Goal: Transaction & Acquisition: Purchase product/service

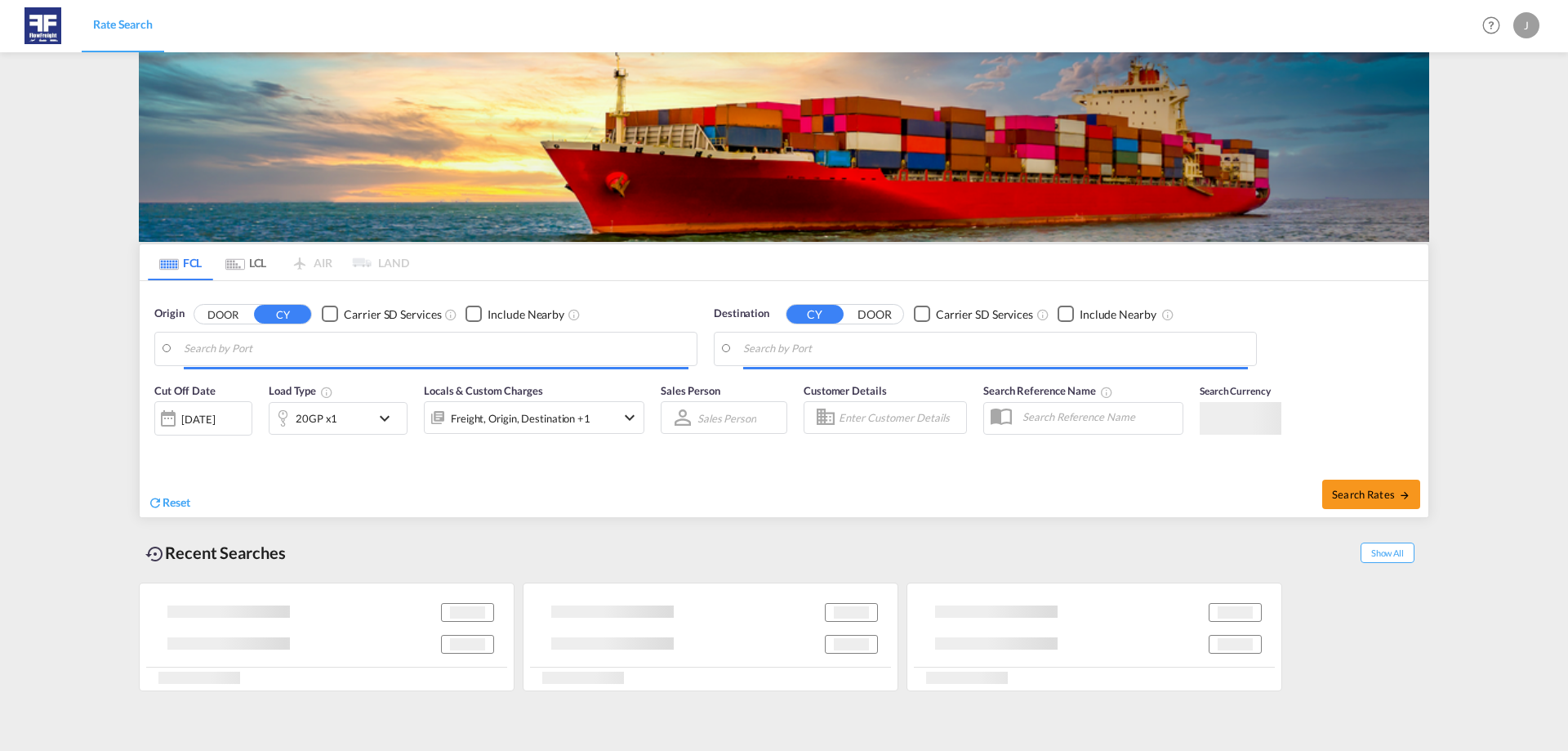
type input "[GEOGRAPHIC_DATA], PLGDY"
type input "Jeddah, SAJED"
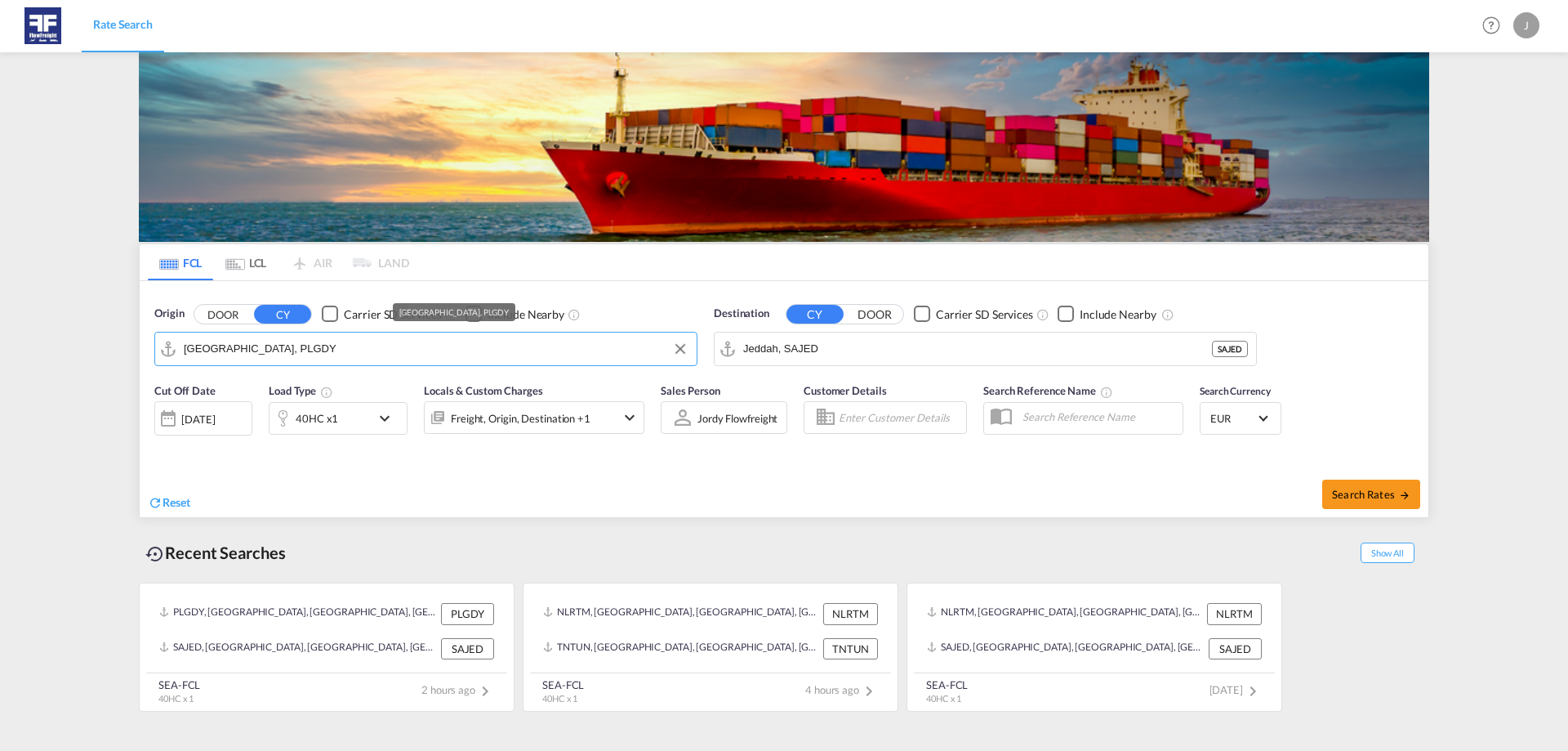
click at [424, 352] on input "[GEOGRAPHIC_DATA], PLGDY" at bounding box center [435, 349] width 505 height 25
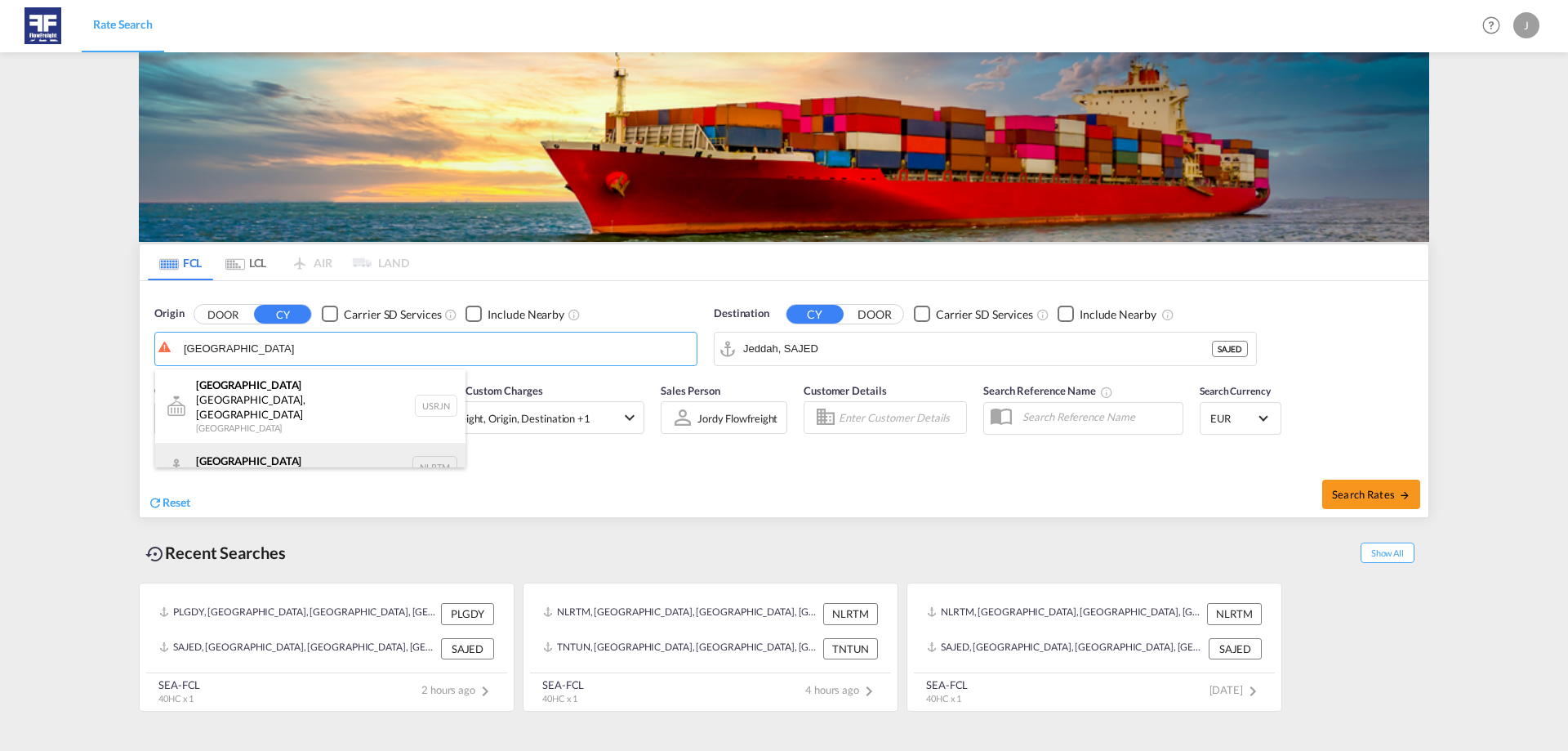
click at [341, 443] on div "[GEOGRAPHIC_DATA] [GEOGRAPHIC_DATA] NLRTM" at bounding box center [310, 468] width 311 height 49
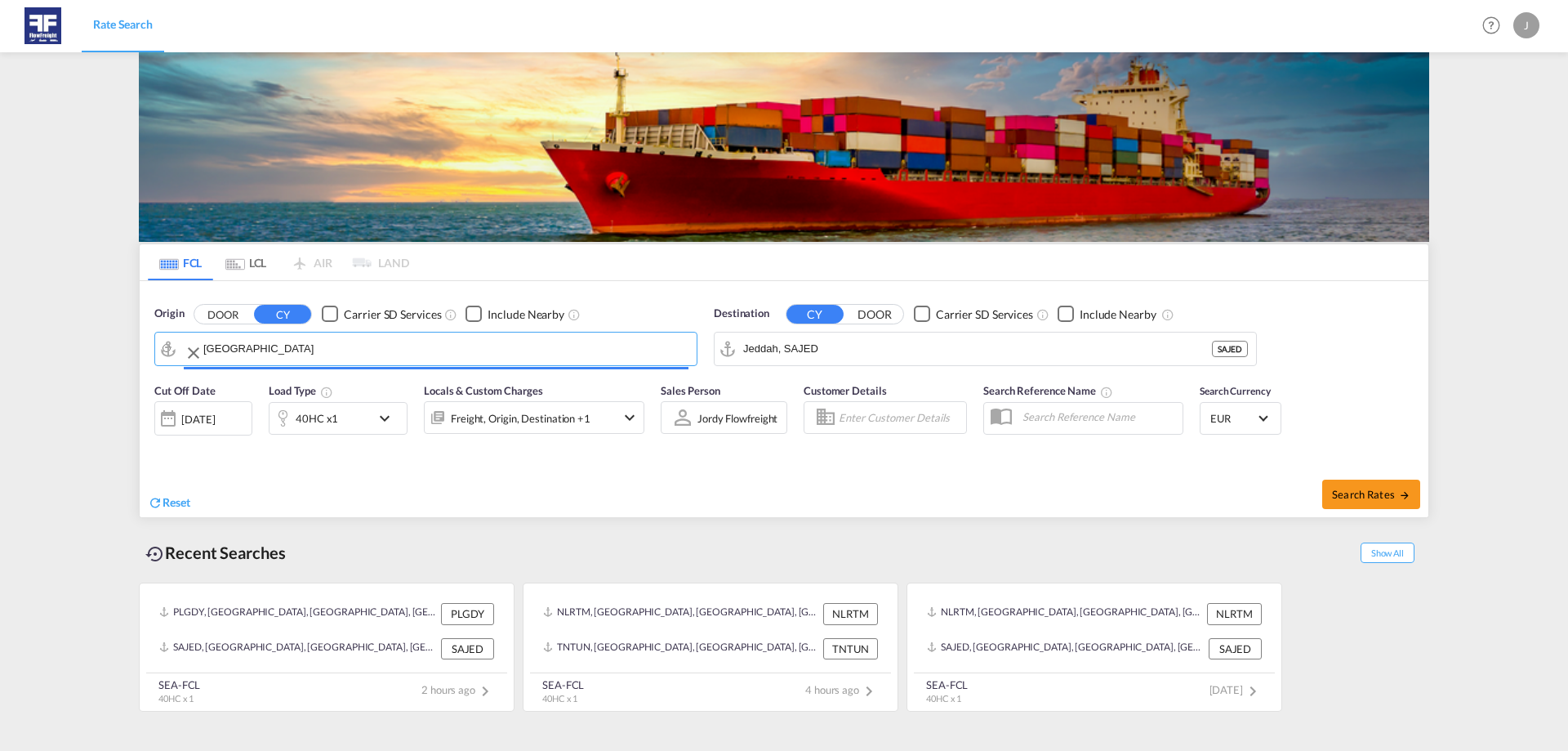
type input "[GEOGRAPHIC_DATA], NLRTM"
click at [952, 357] on input "Jeddah, SAJED" at bounding box center [995, 349] width 505 height 25
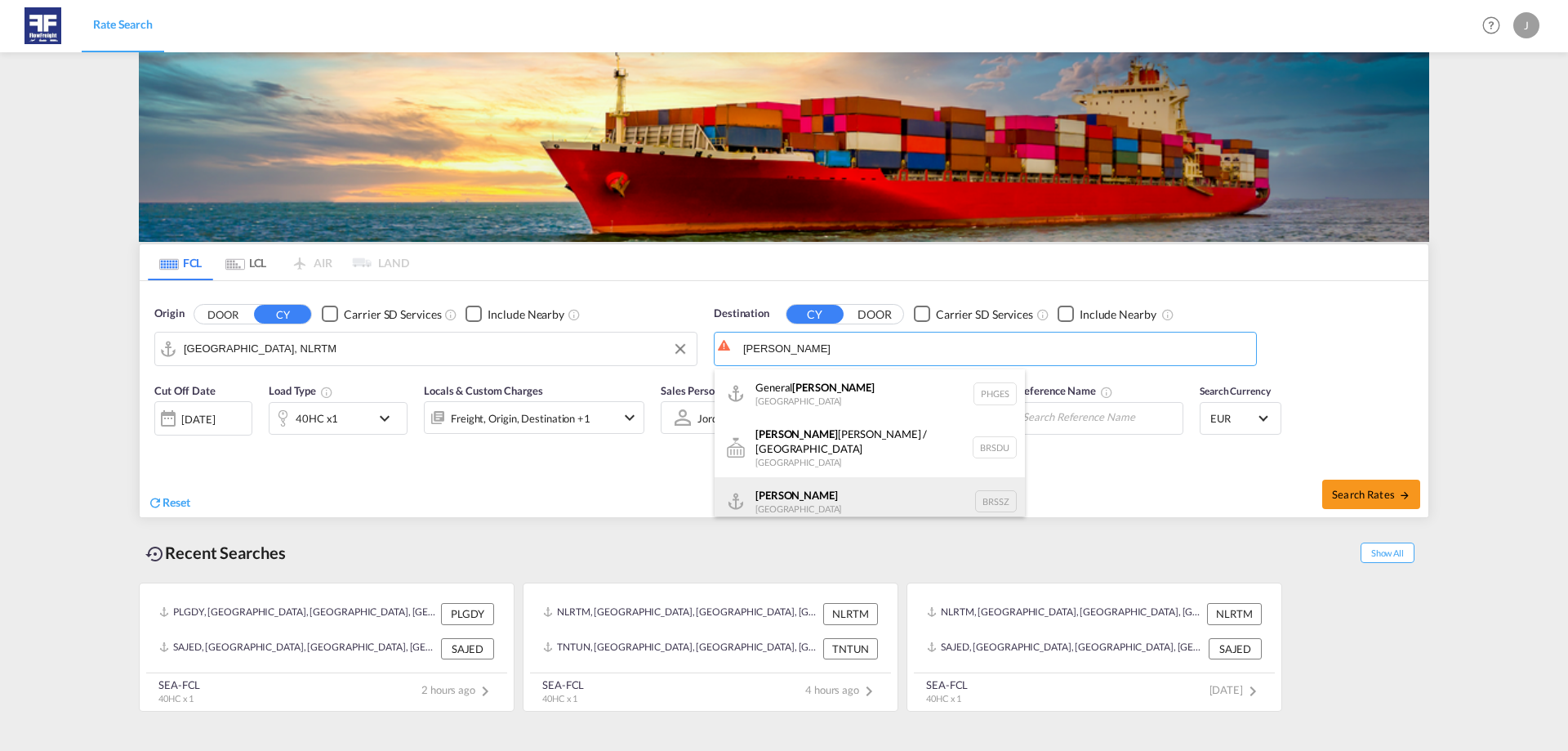
click at [792, 486] on div "[PERSON_NAME] [GEOGRAPHIC_DATA] BRSSZ" at bounding box center [870, 502] width 311 height 49
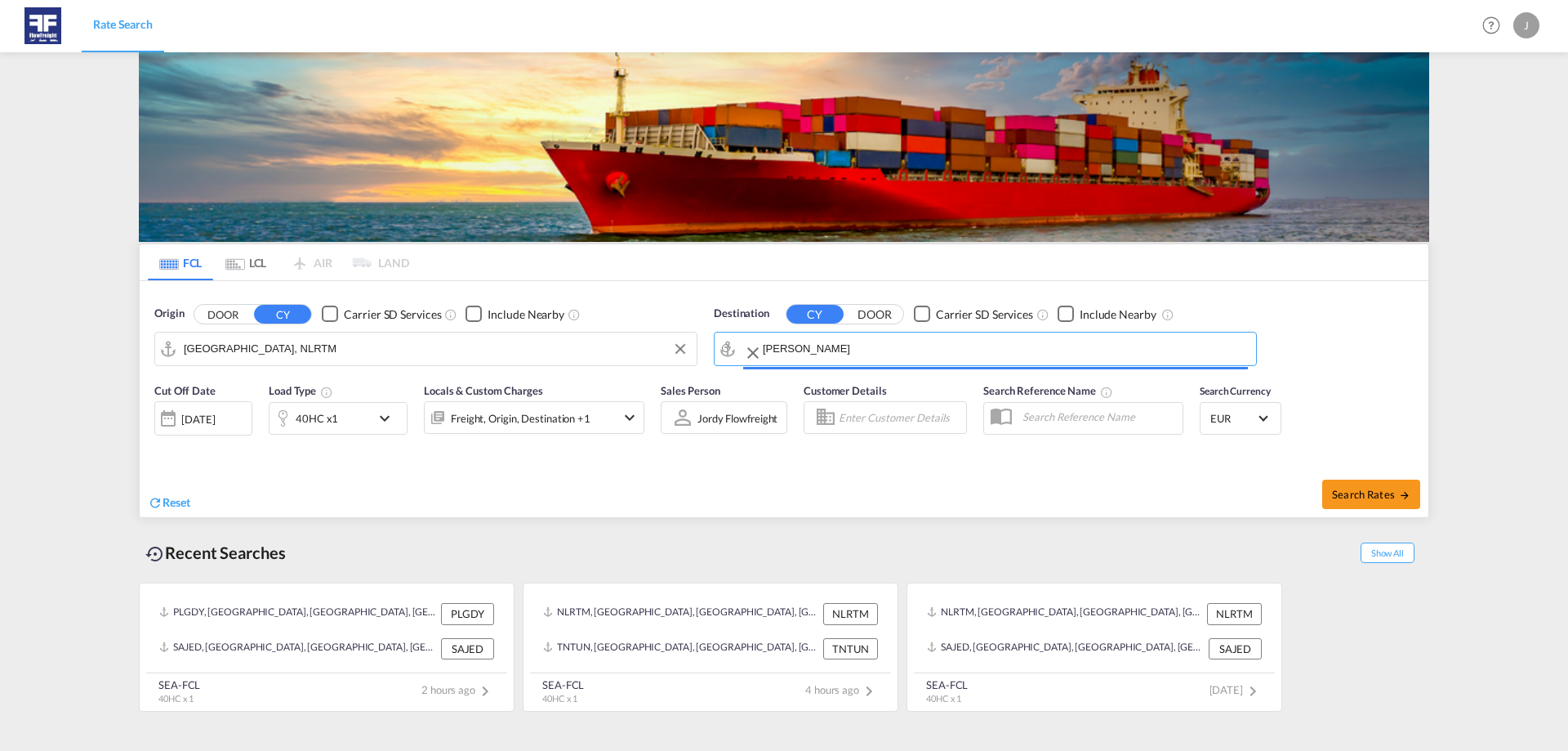
type input "[PERSON_NAME], BRSSZ"
click at [1363, 489] on span "Search Rates" at bounding box center [1371, 494] width 78 height 13
type input "NLRTM to BRSSZ / [DATE]"
